Goal: Task Accomplishment & Management: Complete application form

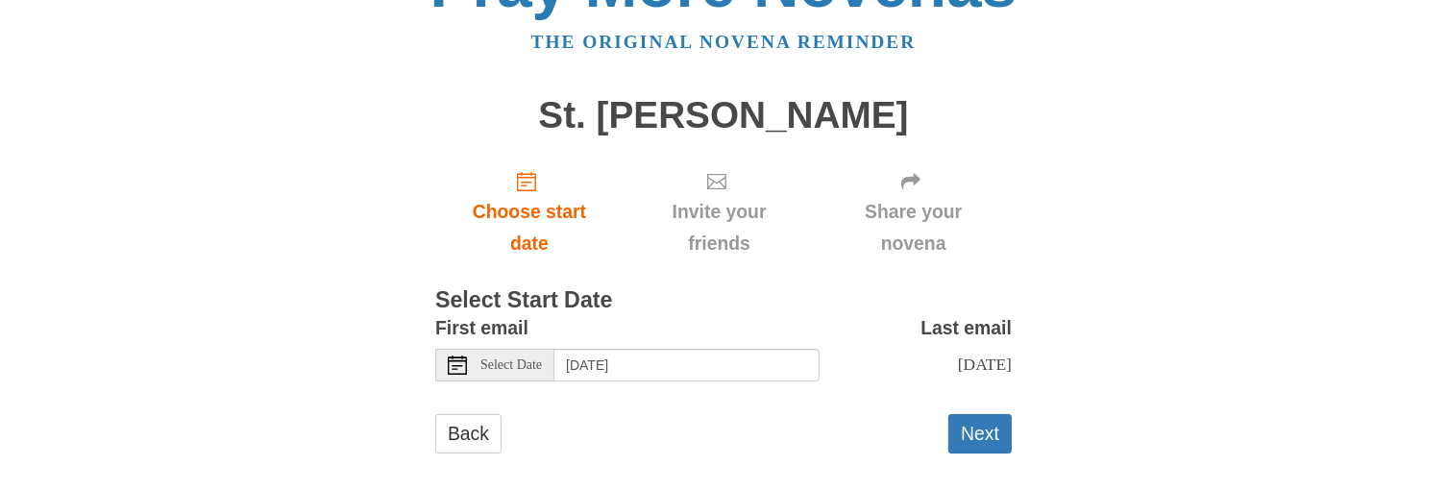
scroll to position [83, 0]
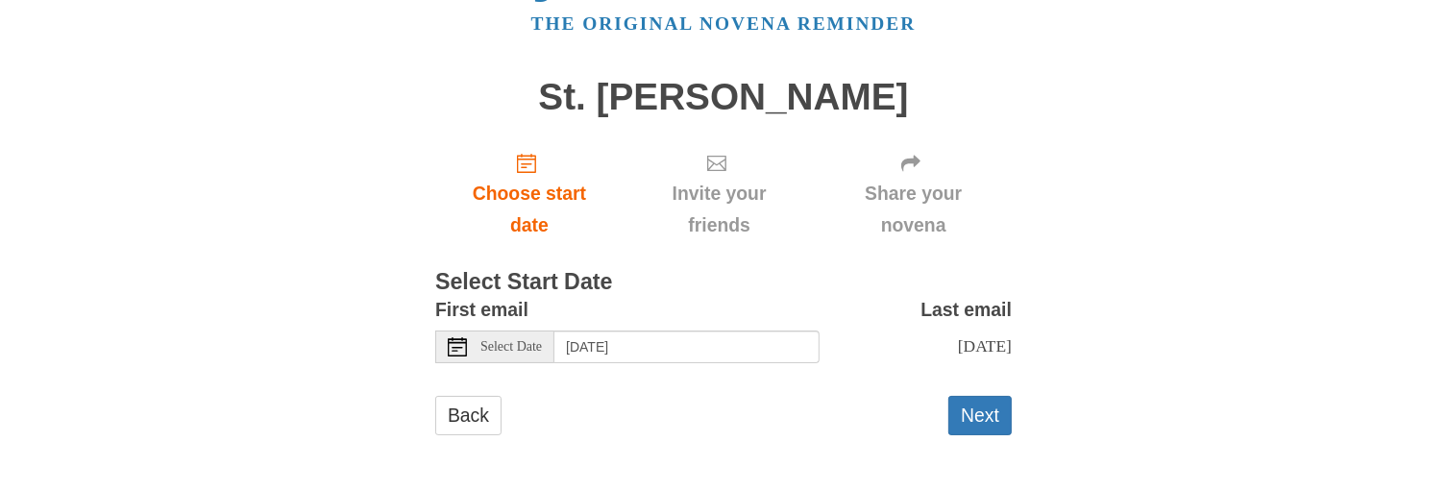
click at [463, 343] on icon at bounding box center [457, 346] width 19 height 19
click at [845, 296] on div "Last email Sunday, August 31st" at bounding box center [916, 336] width 192 height 84
click at [976, 414] on button "Next" at bounding box center [979, 415] width 63 height 39
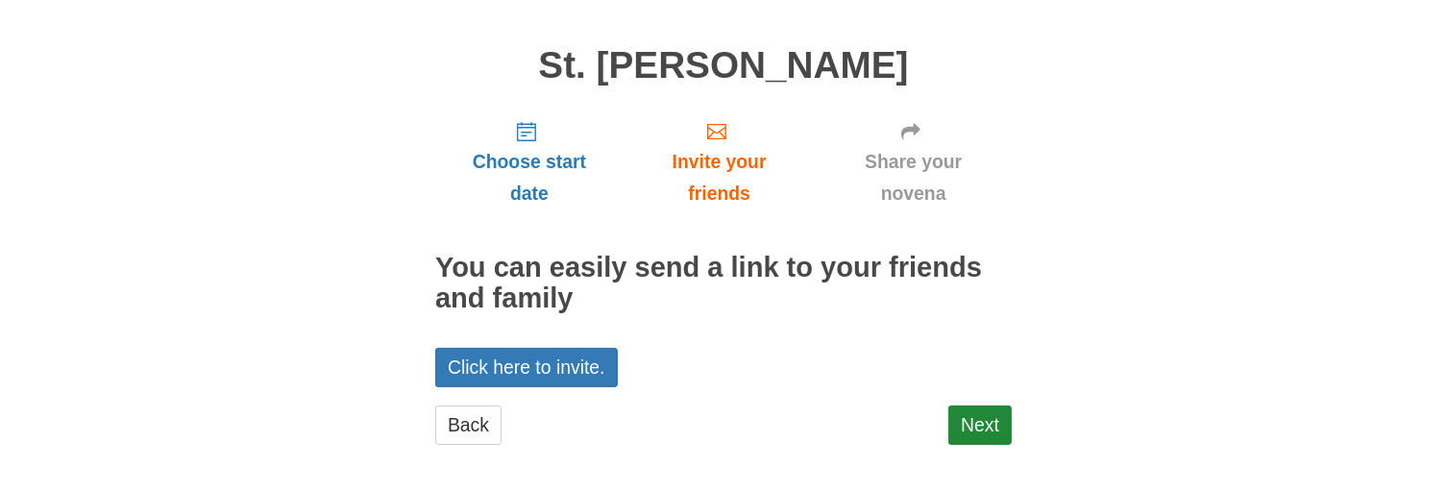
scroll to position [123, 0]
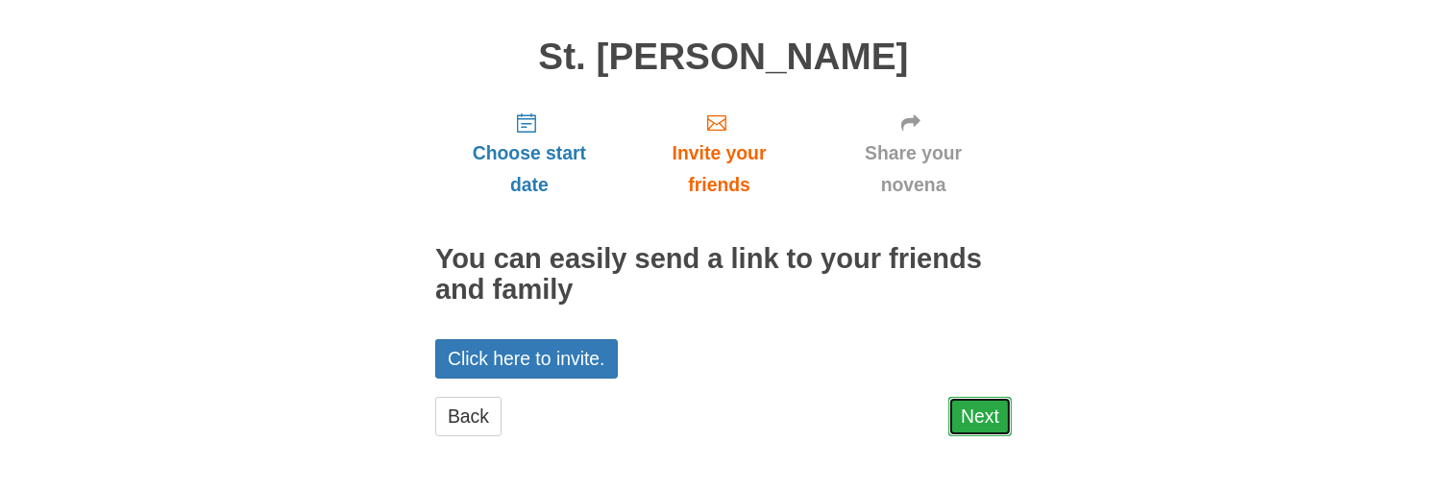
click at [978, 404] on link "Next" at bounding box center [979, 416] width 63 height 39
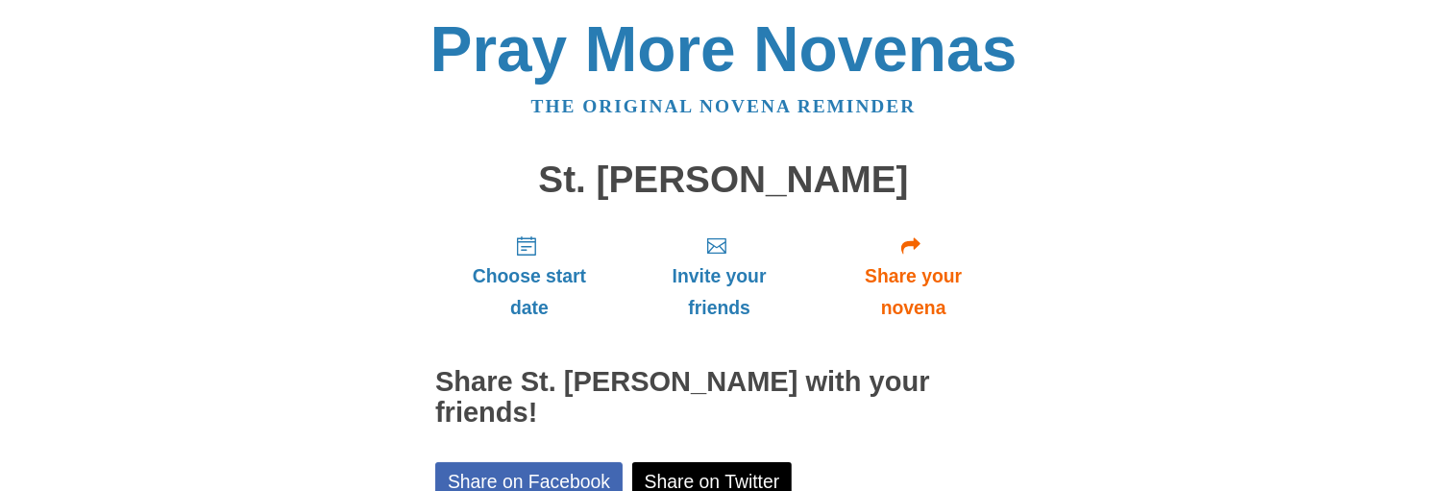
scroll to position [256, 0]
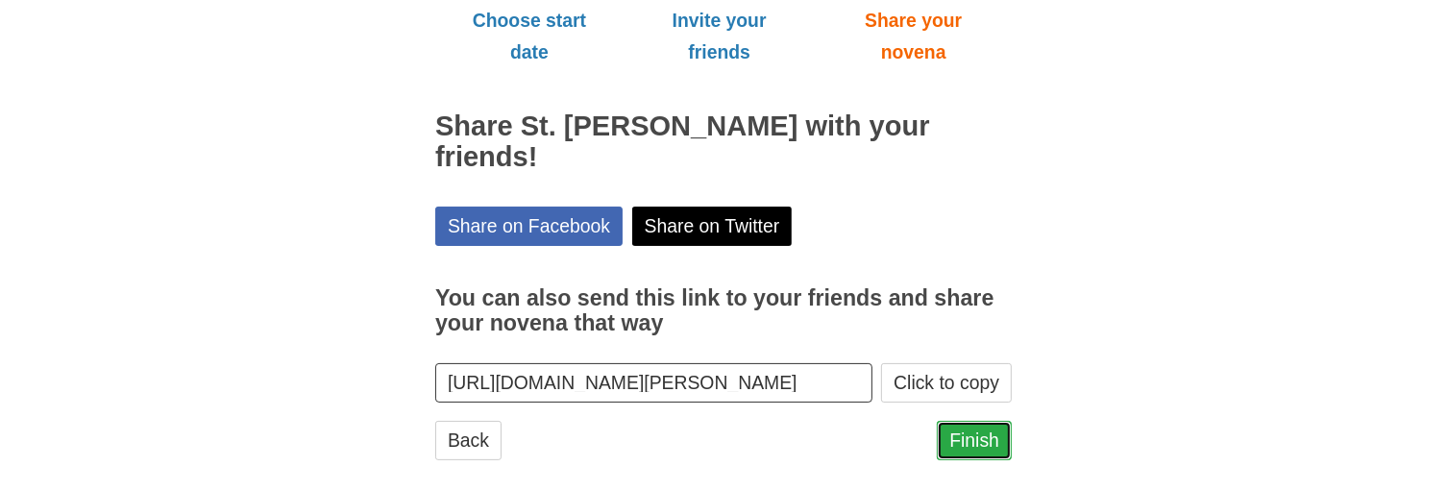
click at [978, 428] on link "Finish" at bounding box center [974, 440] width 75 height 39
